Goal: Task Accomplishment & Management: Manage account settings

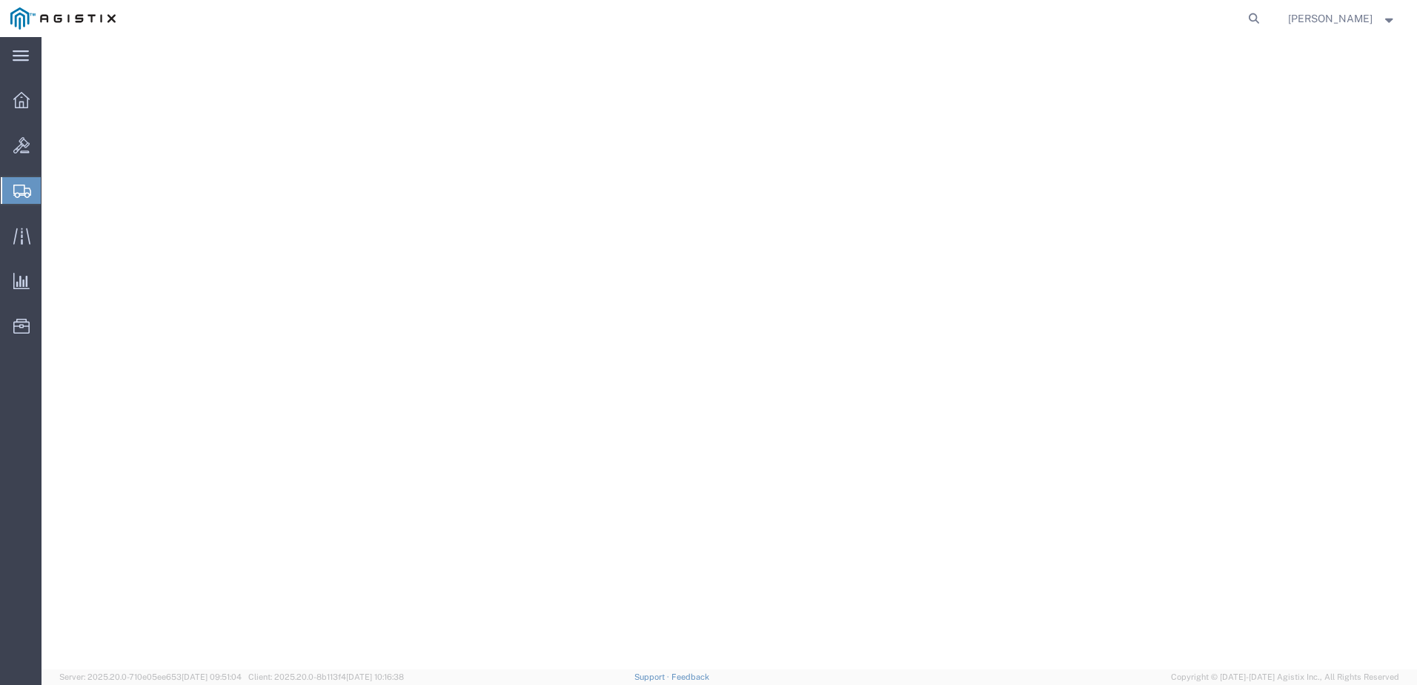
select select "PONS"
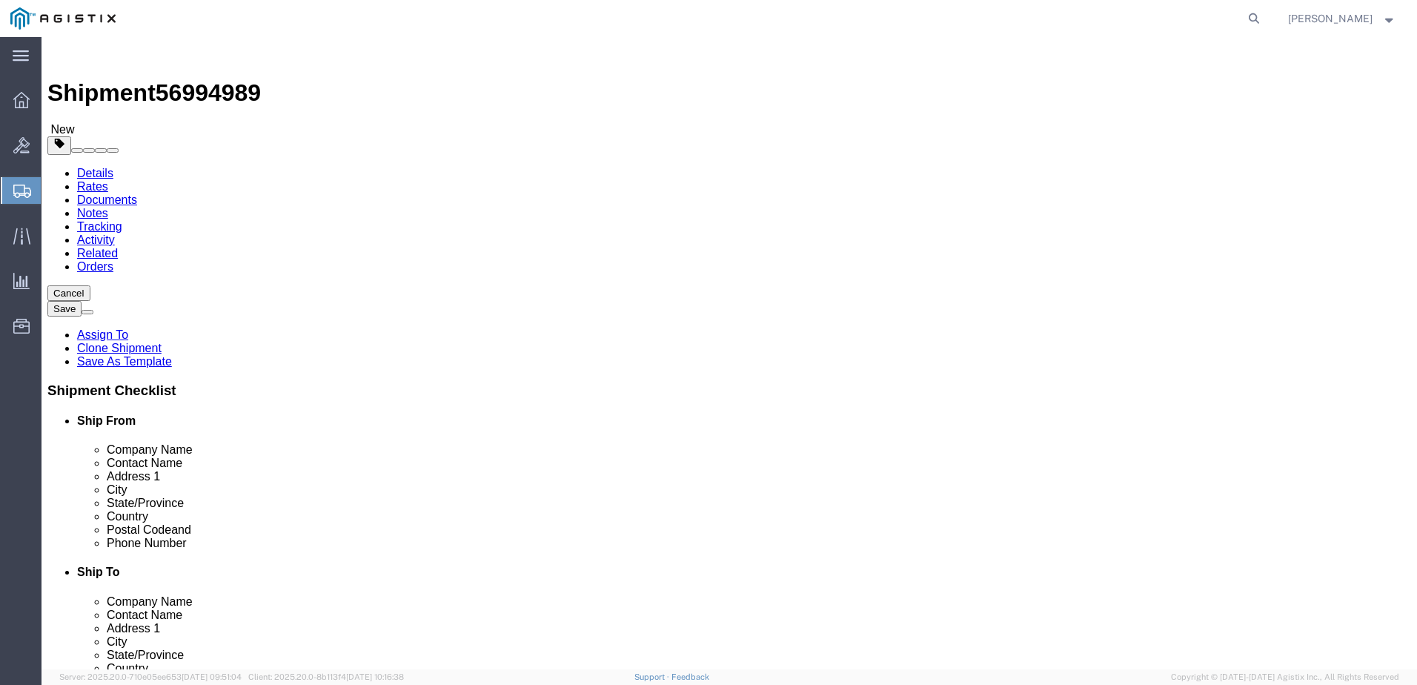
click button "Rate Shipment"
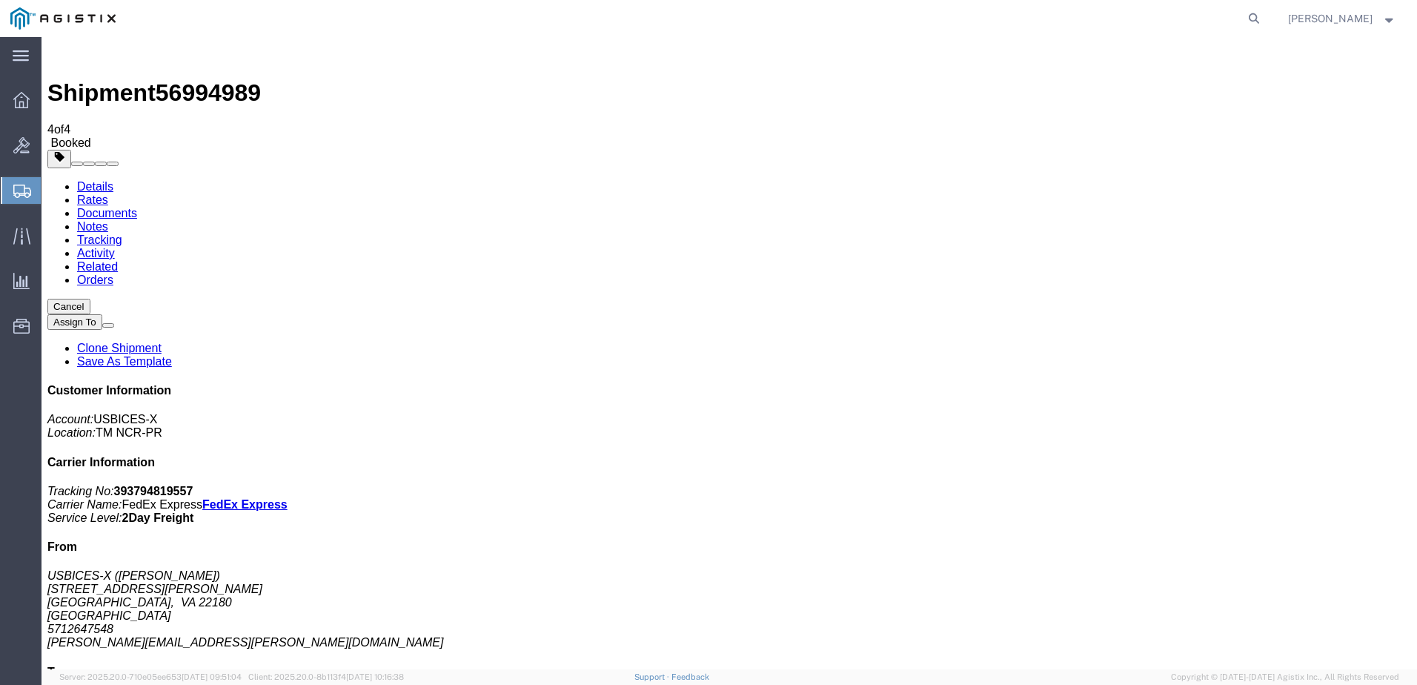
checkbox input "true"
